Goal: Task Accomplishment & Management: Manage account settings

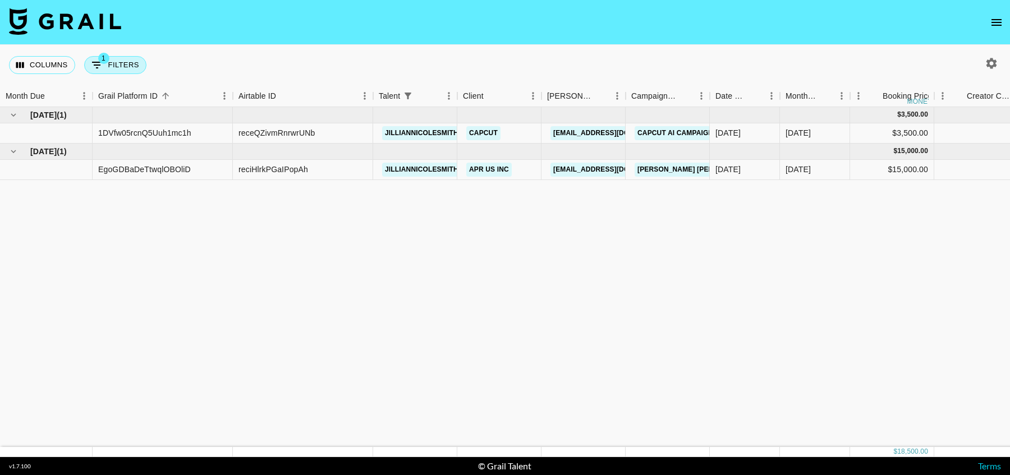
click at [126, 62] on button "1 Filters" at bounding box center [115, 65] width 62 height 18
select select "talentName"
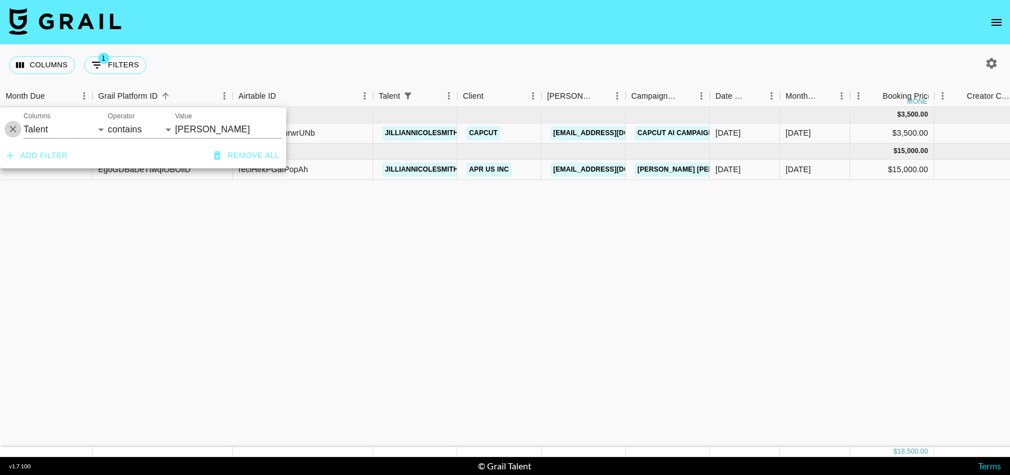
click at [11, 130] on icon "Delete" at bounding box center [12, 129] width 11 height 11
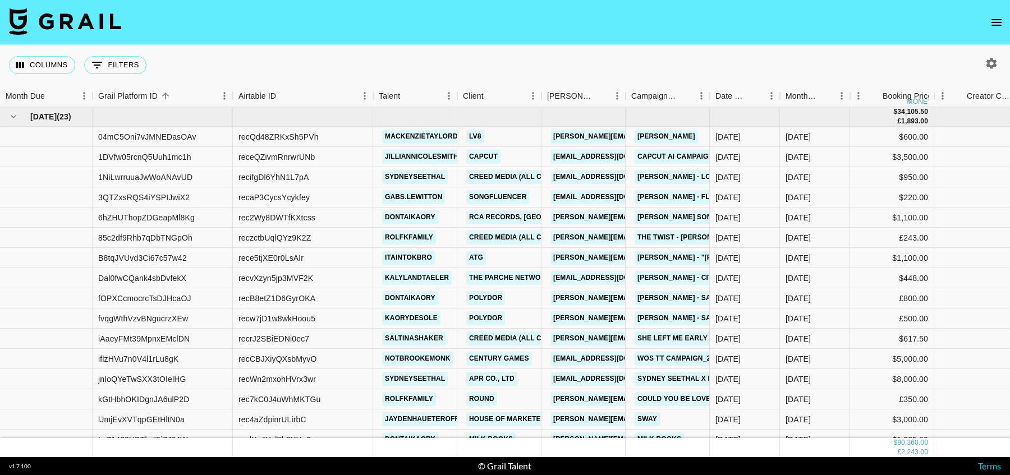
click at [490, 58] on div "Columns 0 Filters + Booking" at bounding box center [505, 65] width 1010 height 40
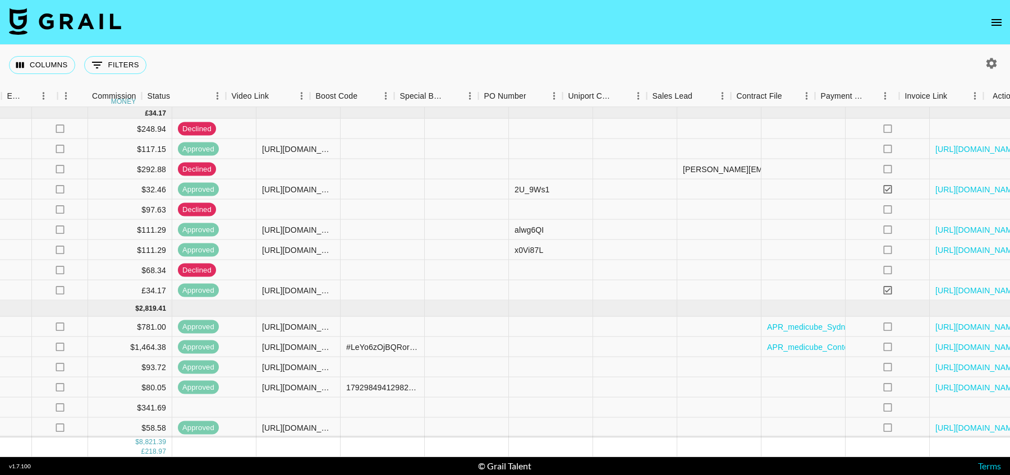
scroll to position [761, 1186]
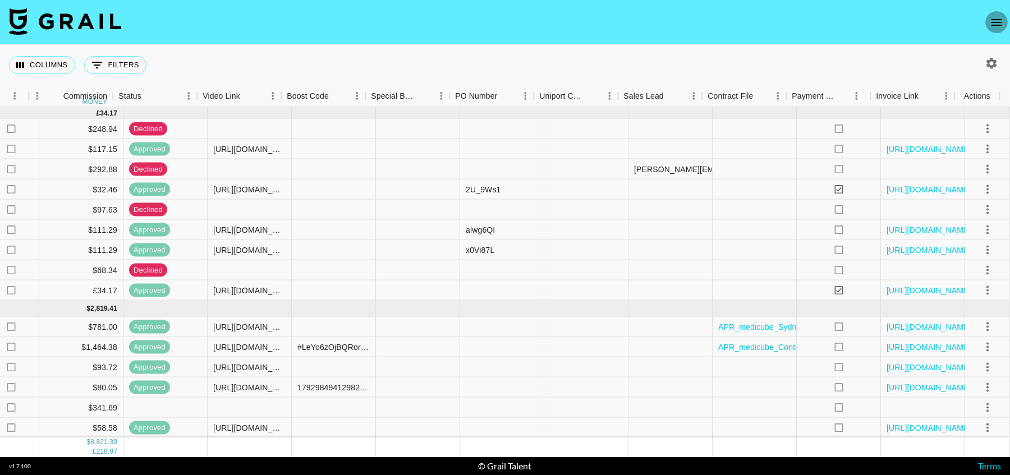
click at [994, 27] on icon "open drawer" at bounding box center [996, 22] width 13 height 13
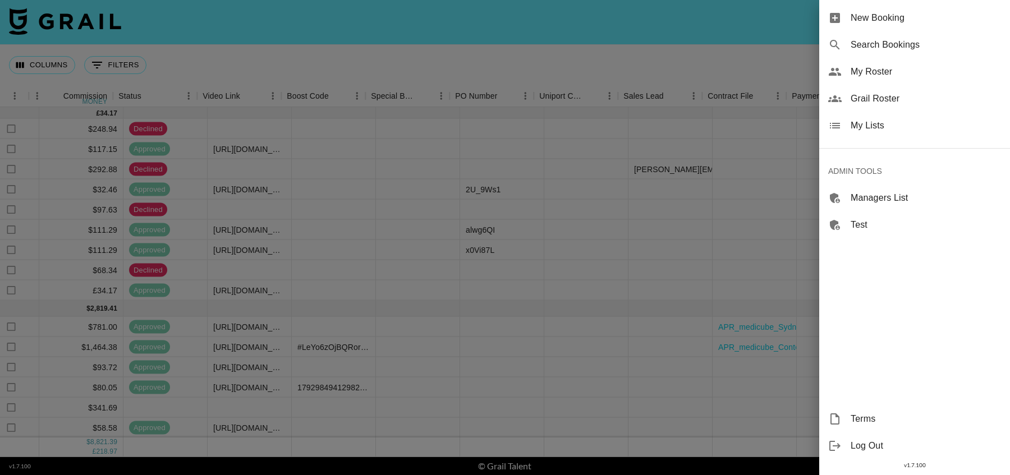
click at [748, 57] on div at bounding box center [505, 237] width 1010 height 475
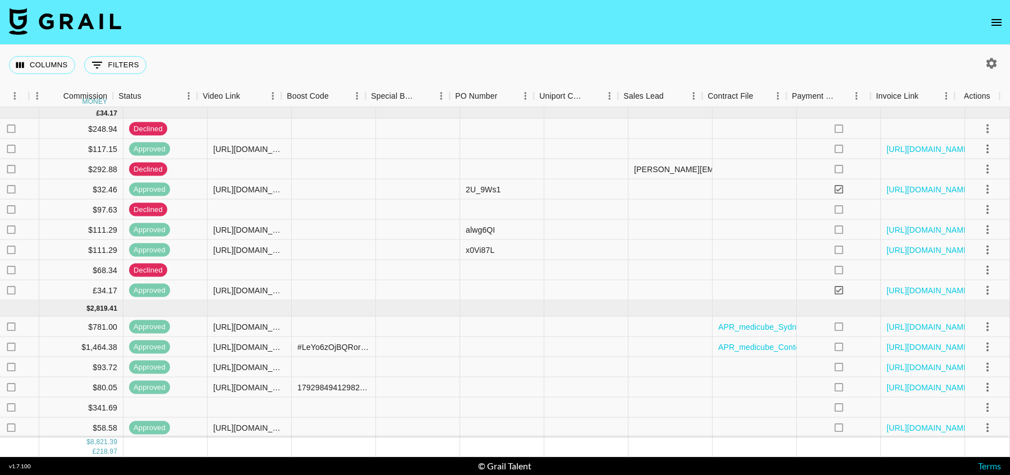
click at [998, 25] on icon "open drawer" at bounding box center [996, 22] width 10 height 7
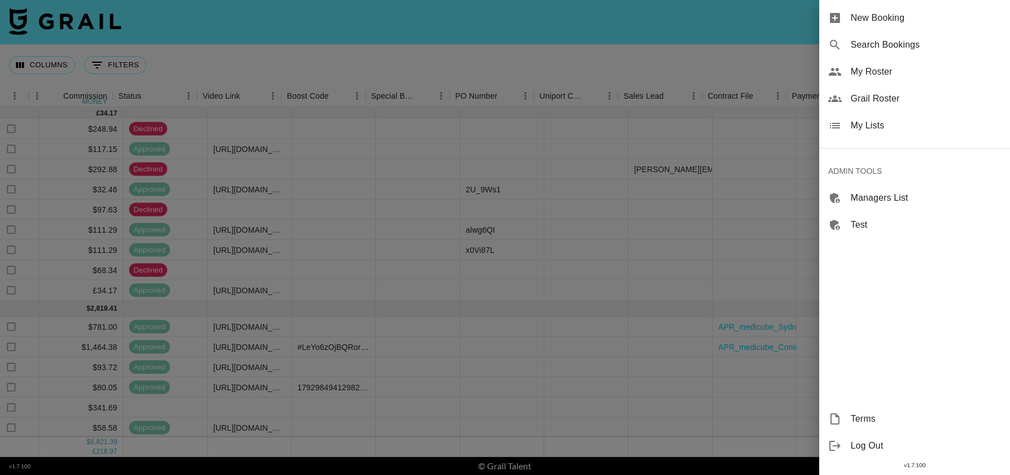
click at [658, 52] on div at bounding box center [505, 237] width 1010 height 475
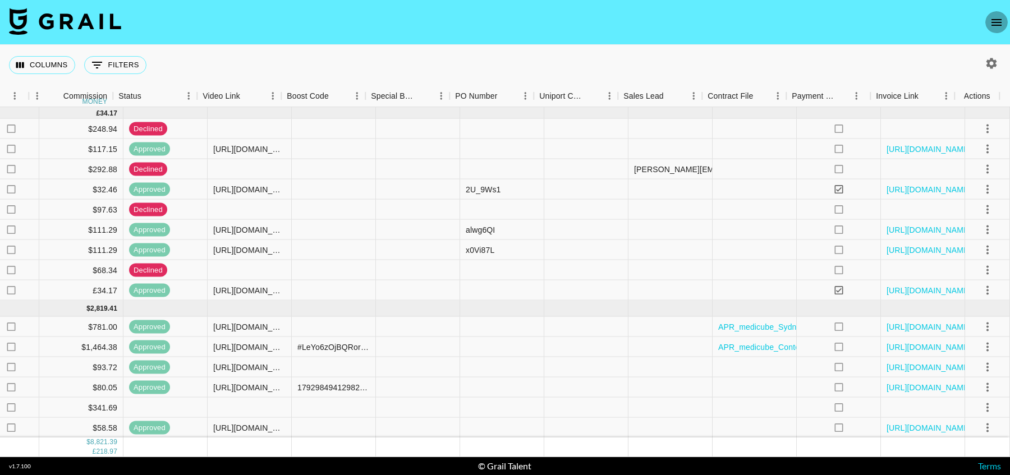
click at [993, 17] on icon "open drawer" at bounding box center [996, 22] width 13 height 13
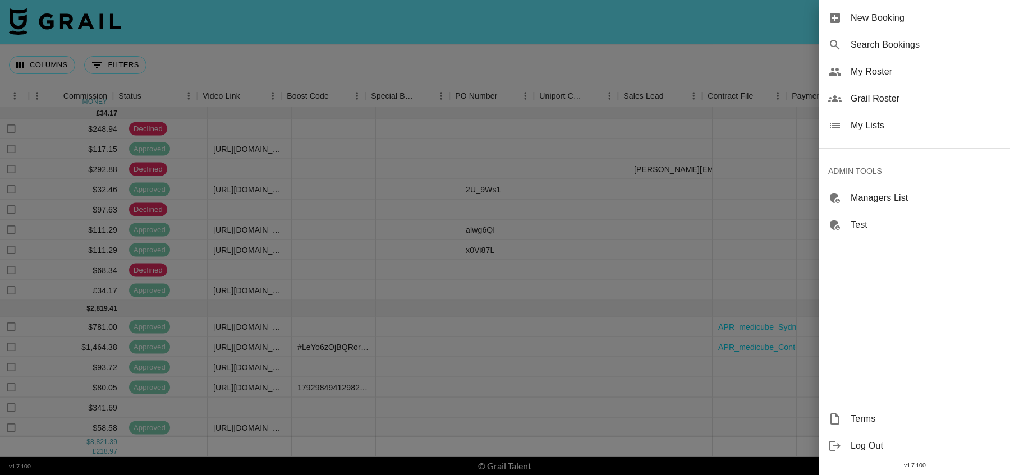
click at [879, 71] on span "My Roster" at bounding box center [926, 71] width 150 height 13
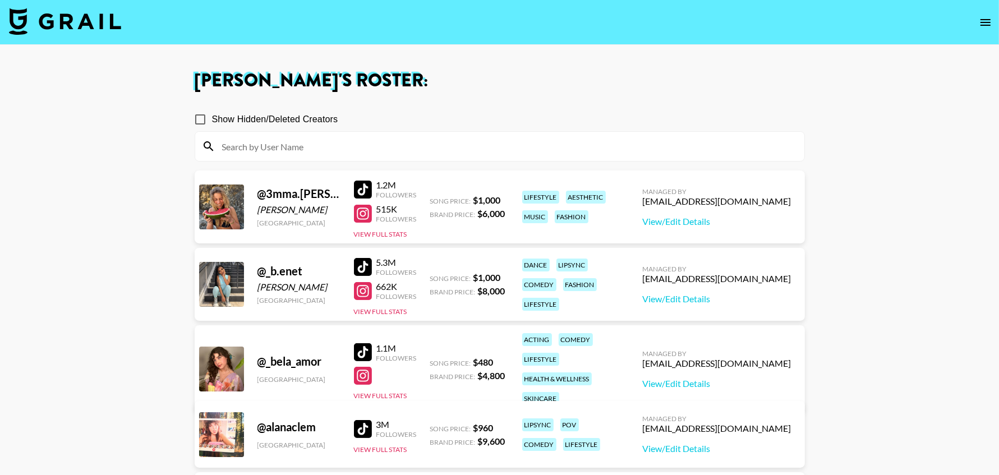
click at [369, 150] on input at bounding box center [506, 146] width 582 height 18
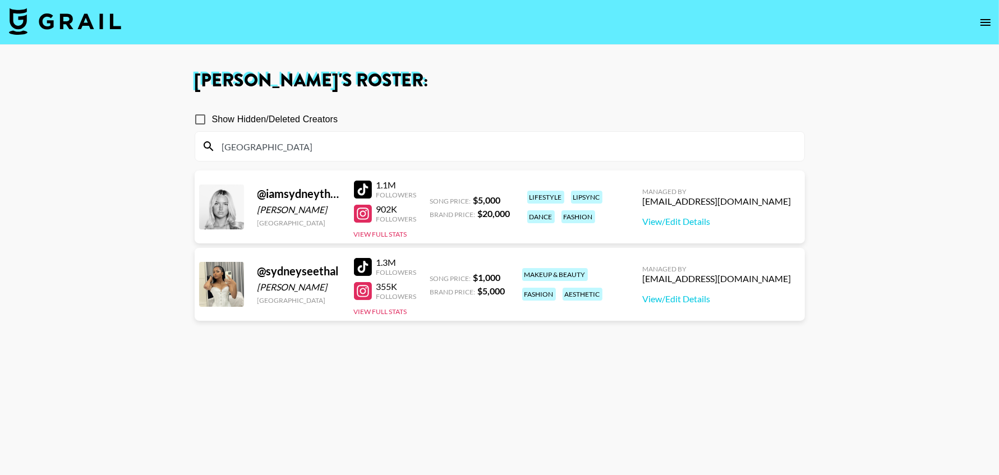
type input "[GEOGRAPHIC_DATA]"
click at [139, 225] on main "[PERSON_NAME] 's Roster: Show Hidden/Deleted Creators [GEOGRAPHIC_DATA] @ iamsy…" at bounding box center [499, 278] width 999 height 466
click at [750, 299] on link "View/Edit Details" at bounding box center [717, 298] width 149 height 11
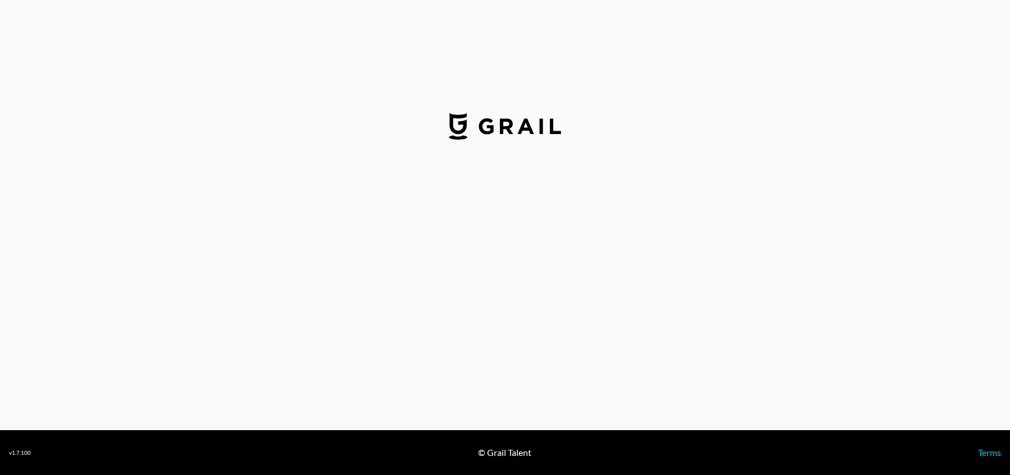
select select "USD"
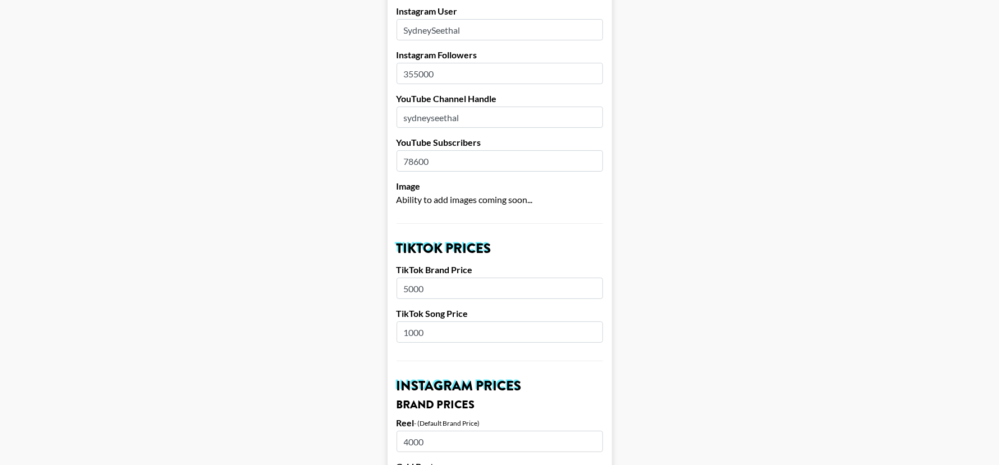
scroll to position [189, 0]
click at [420, 323] on input "1000" at bounding box center [500, 333] width 206 height 21
type input "1200"
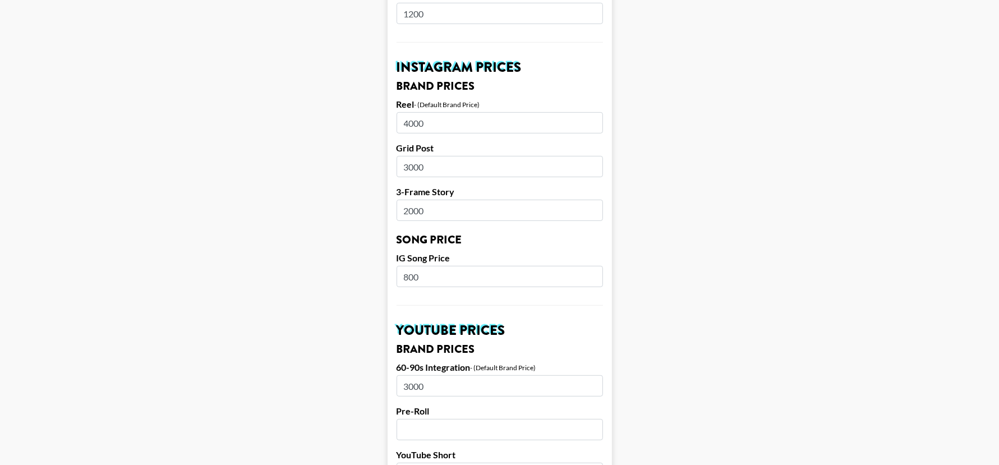
scroll to position [509, 0]
click at [414, 267] on input "800" at bounding box center [500, 277] width 206 height 21
click at [274, 279] on main "Airtable ID: recQiUGM7YlyfAK08 Manager(s) [EMAIL_ADDRESS][DOMAIN_NAME] ​ TikTok…" at bounding box center [499, 260] width 981 height 1412
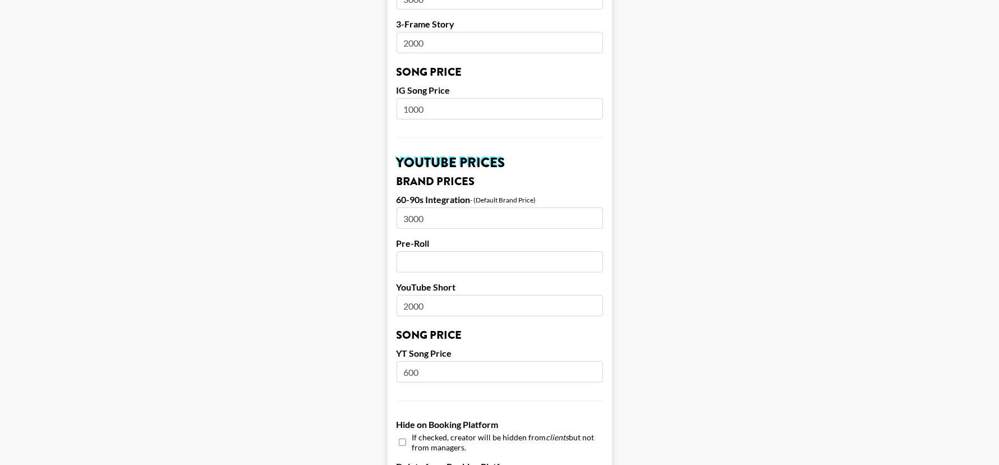
scroll to position [674, 0]
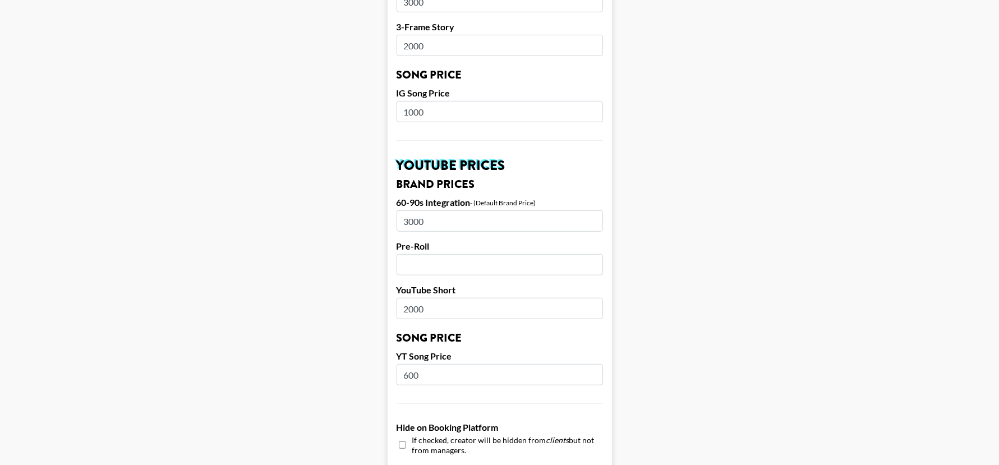
click at [419, 101] on input "1000" at bounding box center [500, 111] width 206 height 21
type input "1200"
click at [334, 130] on main "Airtable ID: recQiUGM7YlyfAK08 Manager(s) denver@grail-talent.com ​ TikTok User…" at bounding box center [499, 94] width 981 height 1412
click at [413, 364] on input "600" at bounding box center [500, 374] width 206 height 21
type input "1000"
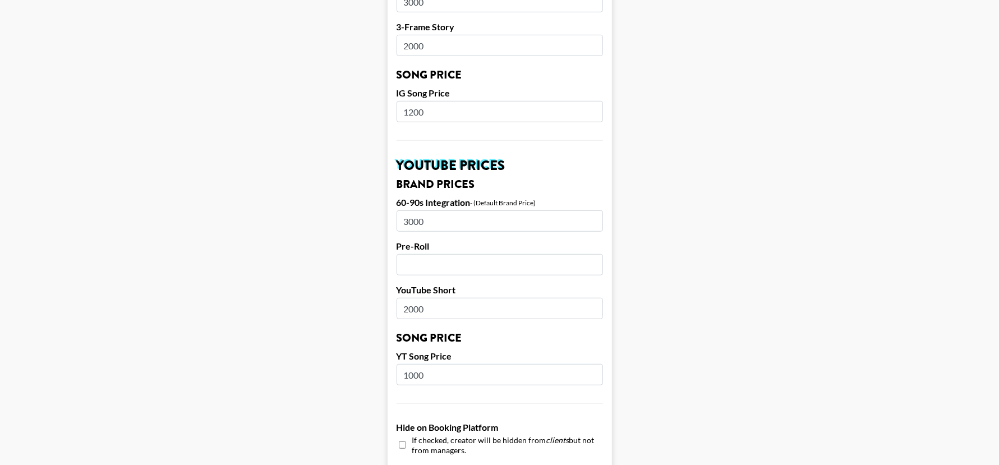
click at [324, 319] on main "Airtable ID: recQiUGM7YlyfAK08 Manager(s) denver@grail-talent.com ​ TikTok User…" at bounding box center [499, 94] width 981 height 1412
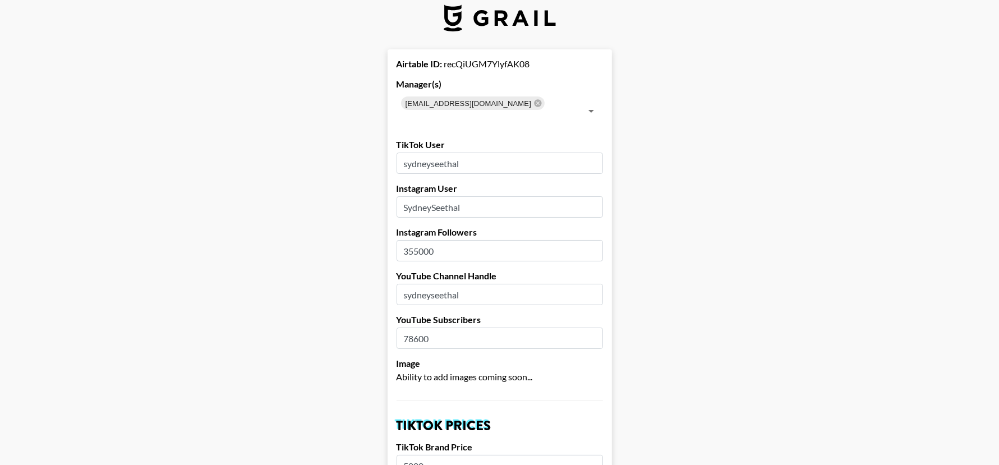
scroll to position [0, 0]
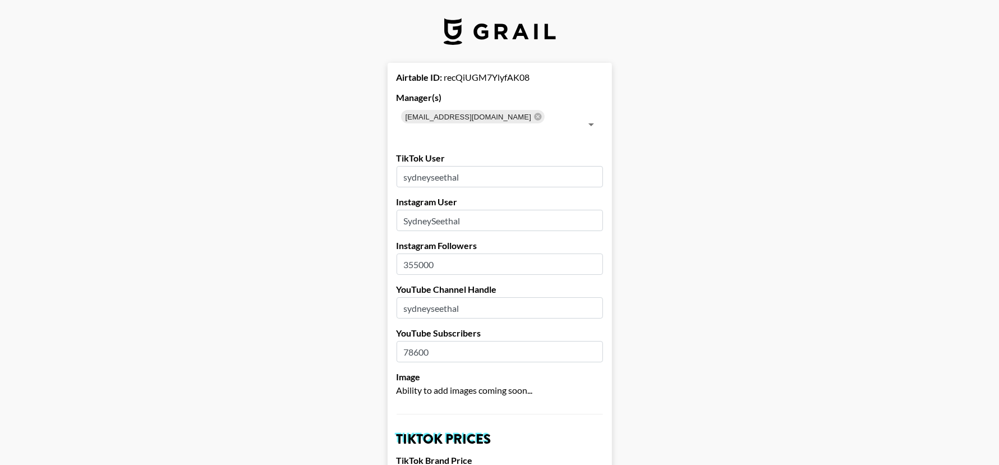
click at [435, 166] on input "sydneyseethal" at bounding box center [500, 176] width 206 height 21
click at [455, 254] on input "355000" at bounding box center [500, 264] width 206 height 21
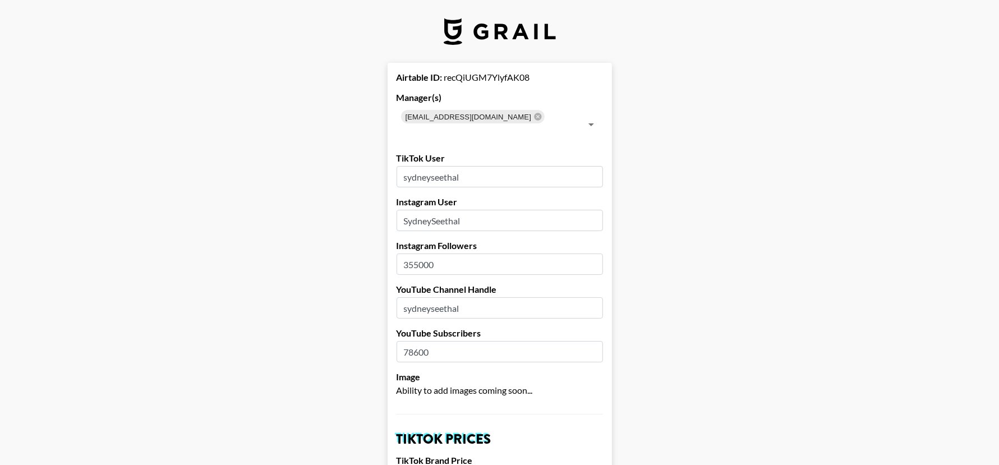
click at [455, 254] on input "355000" at bounding box center [500, 264] width 206 height 21
type input "429000"
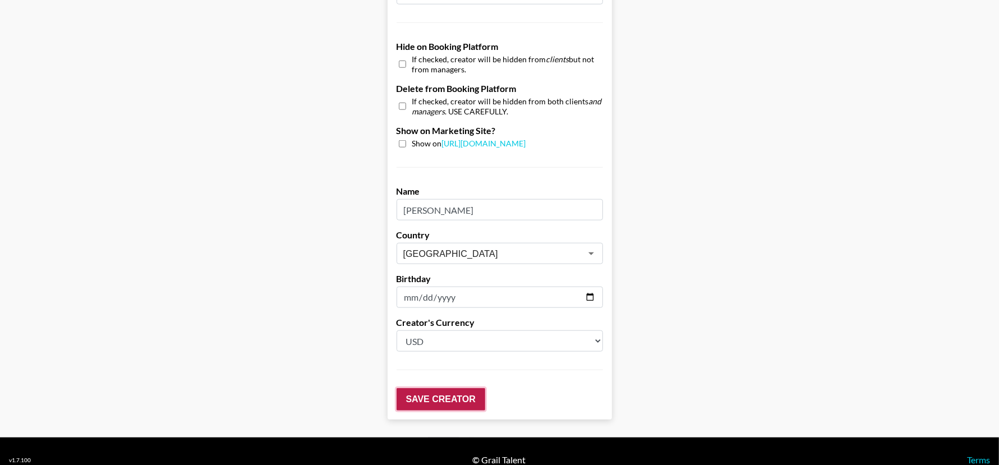
click at [435, 388] on input "Save Creator" at bounding box center [441, 399] width 89 height 22
